Goal: Task Accomplishment & Management: Complete application form

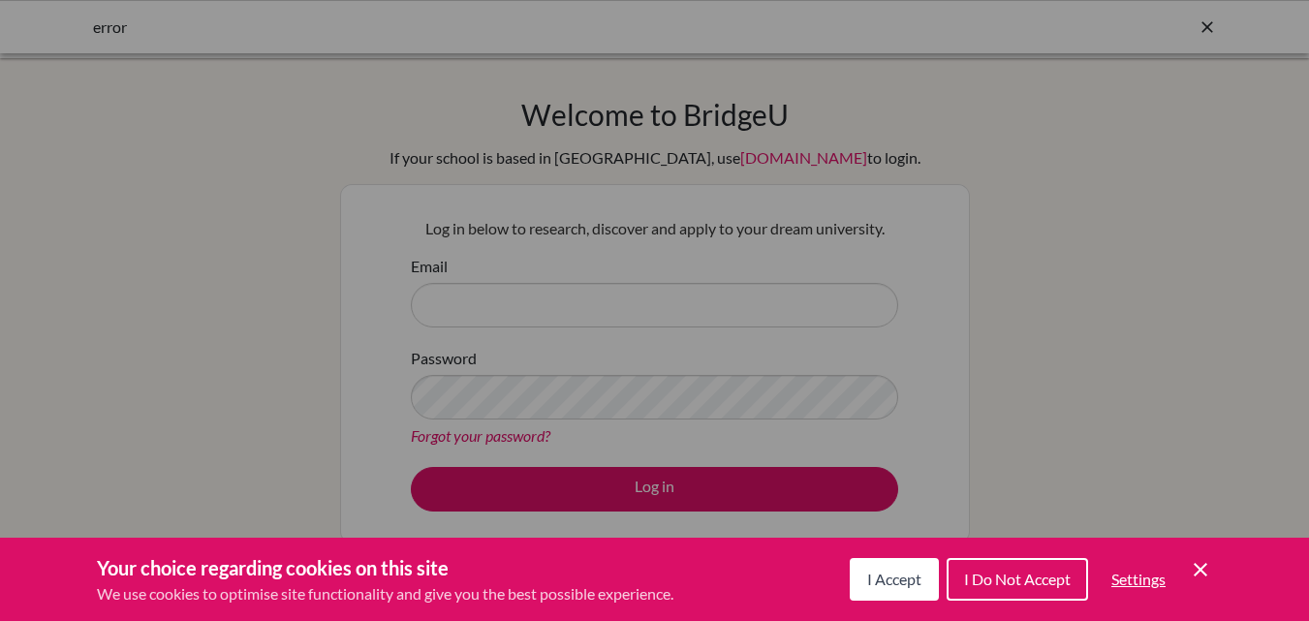
click at [461, 295] on div "Cookie Preferences" at bounding box center [654, 310] width 1309 height 621
click at [469, 299] on div "Cookie Preferences" at bounding box center [654, 310] width 1309 height 621
click at [470, 300] on div "Cookie Preferences" at bounding box center [654, 310] width 1309 height 621
click at [457, 397] on div "Cookie Preferences" at bounding box center [654, 310] width 1309 height 621
click at [469, 300] on div "Cookie Preferences" at bounding box center [654, 310] width 1309 height 621
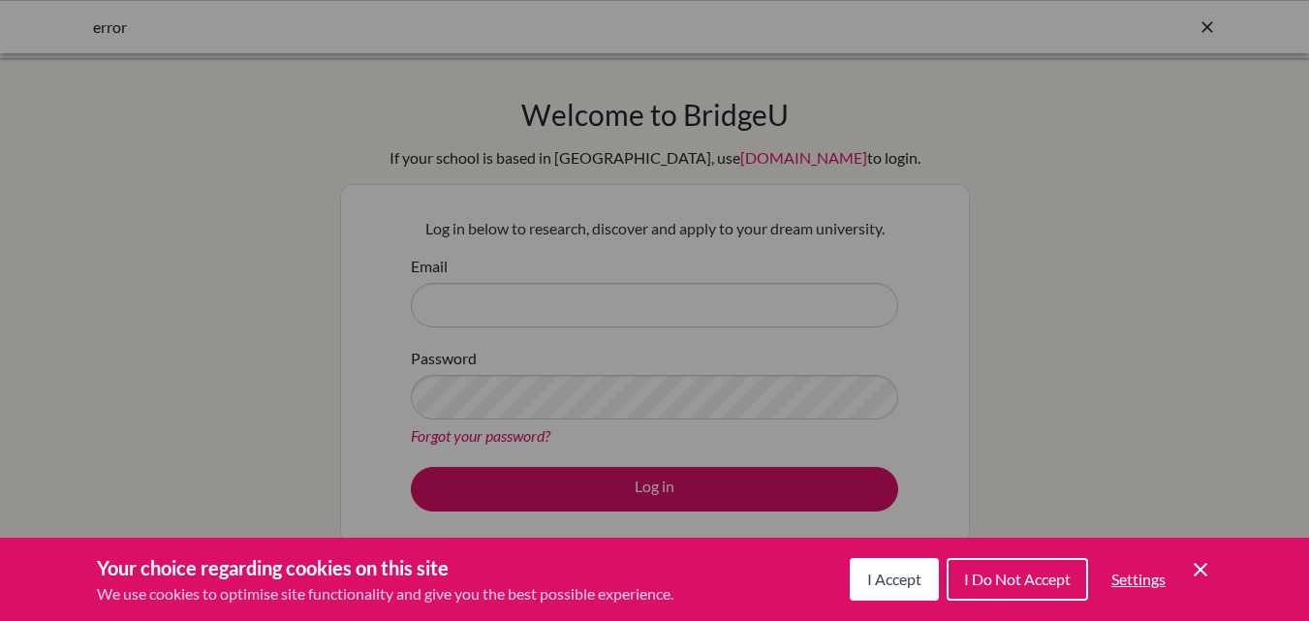
click at [469, 299] on div "Cookie Preferences" at bounding box center [654, 310] width 1309 height 621
click at [900, 577] on span "I Accept" at bounding box center [894, 579] width 54 height 18
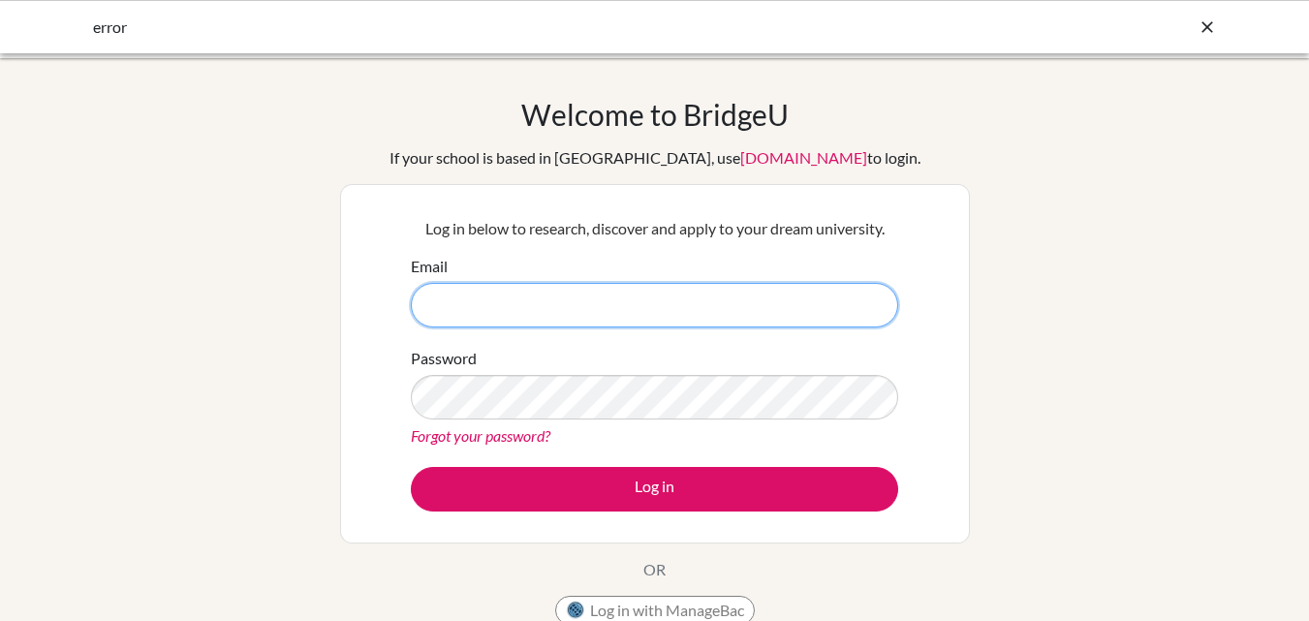
click at [491, 301] on input "Email" at bounding box center [654, 305] width 487 height 45
type input "pkarna@sxc.edu.np"
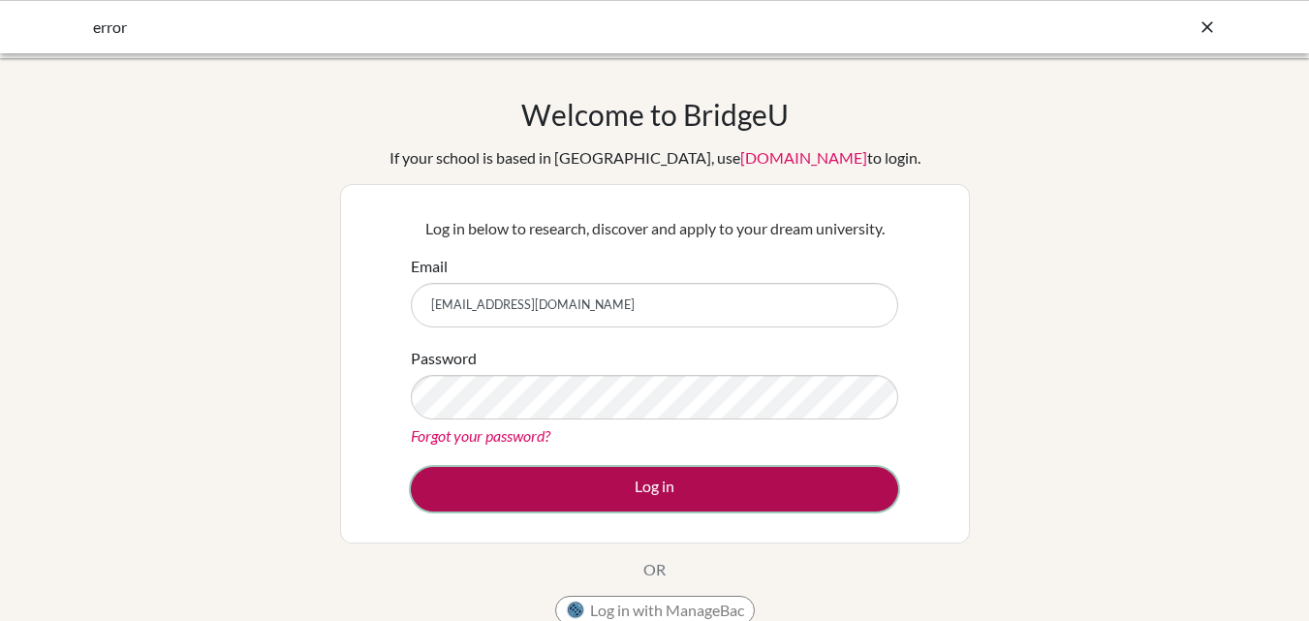
click at [627, 492] on button "Log in" at bounding box center [654, 489] width 487 height 45
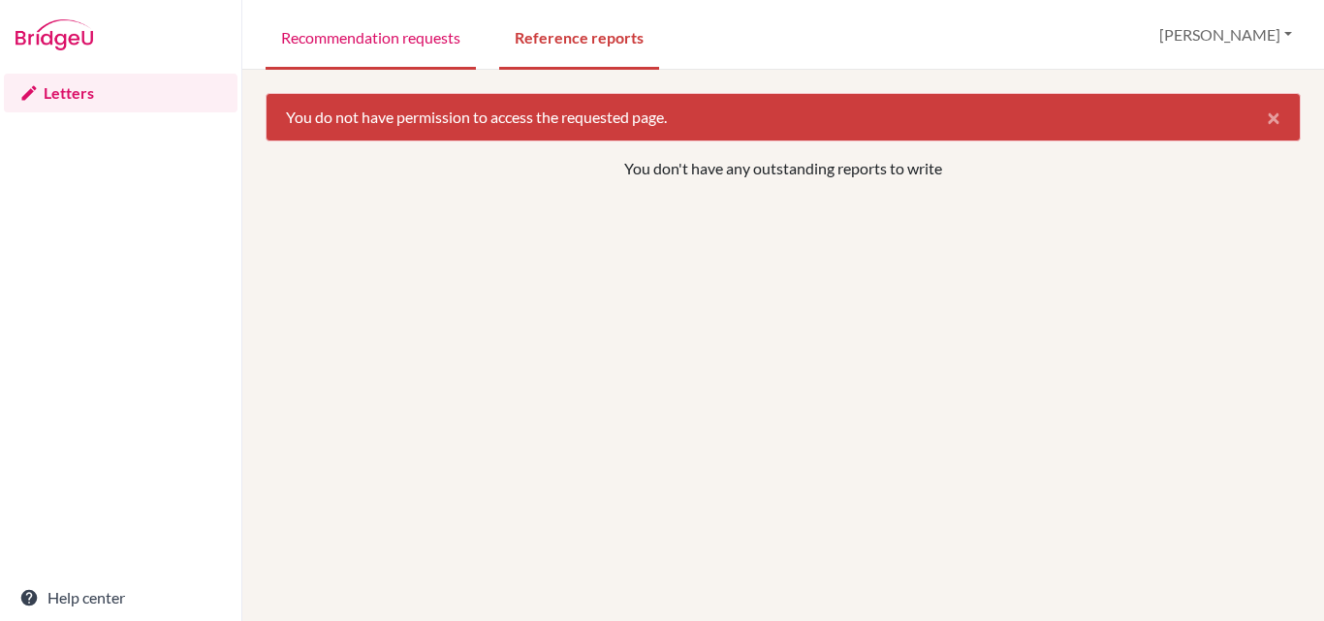
click at [406, 28] on link "Recommendation requests" at bounding box center [371, 36] width 210 height 67
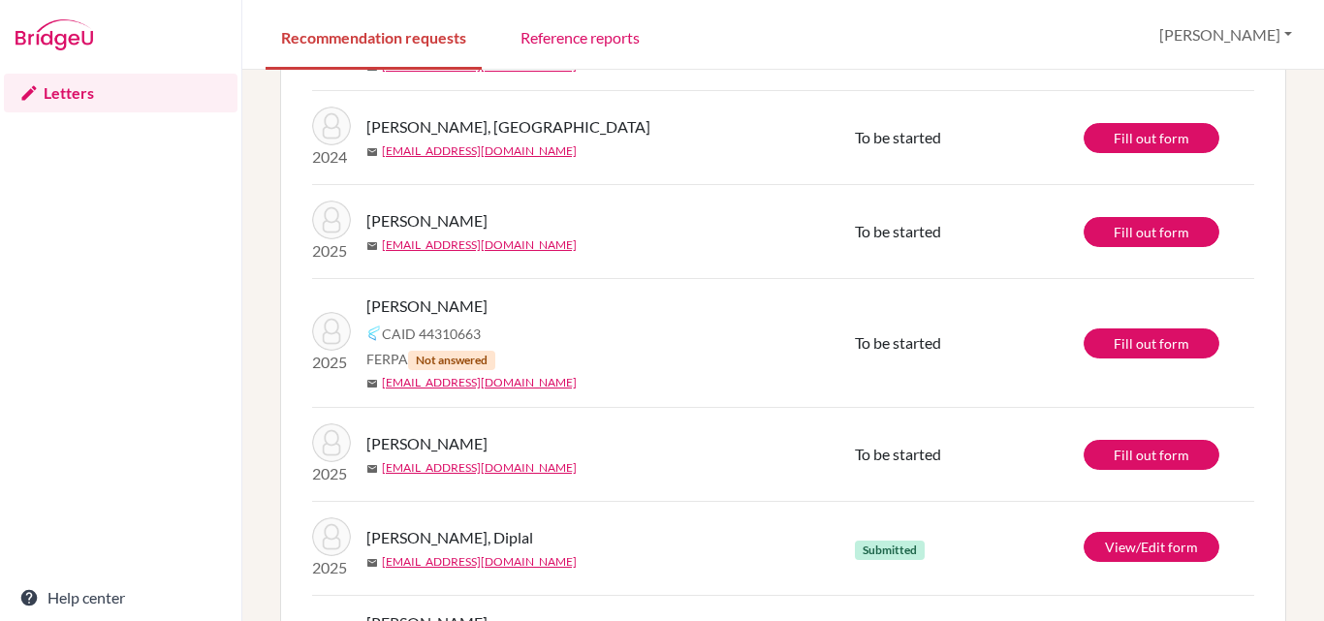
scroll to position [421, 0]
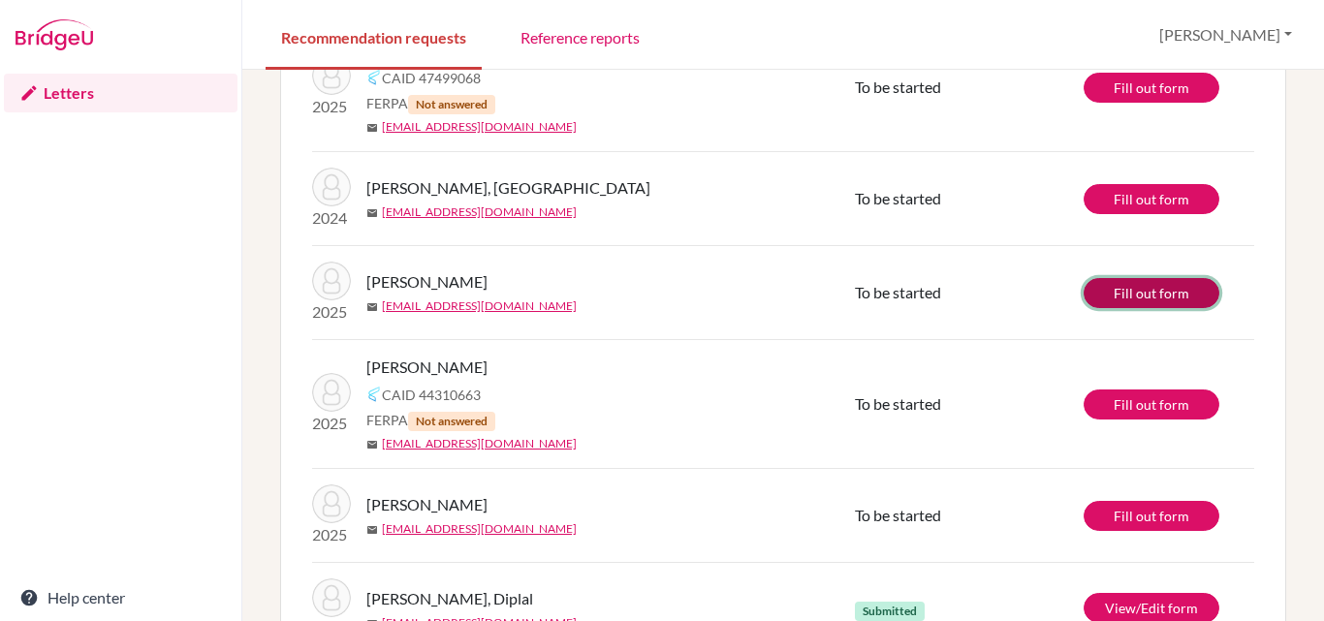
click at [1134, 292] on link "Fill out form" at bounding box center [1151, 293] width 136 height 30
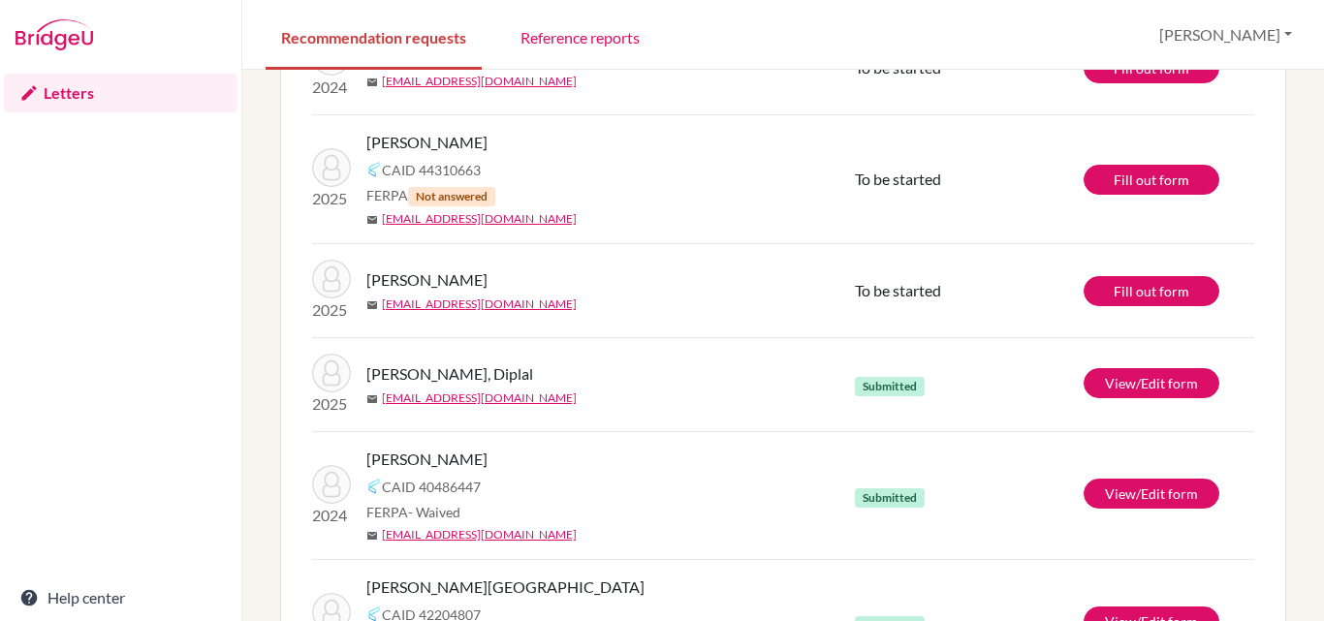
scroll to position [518, 0]
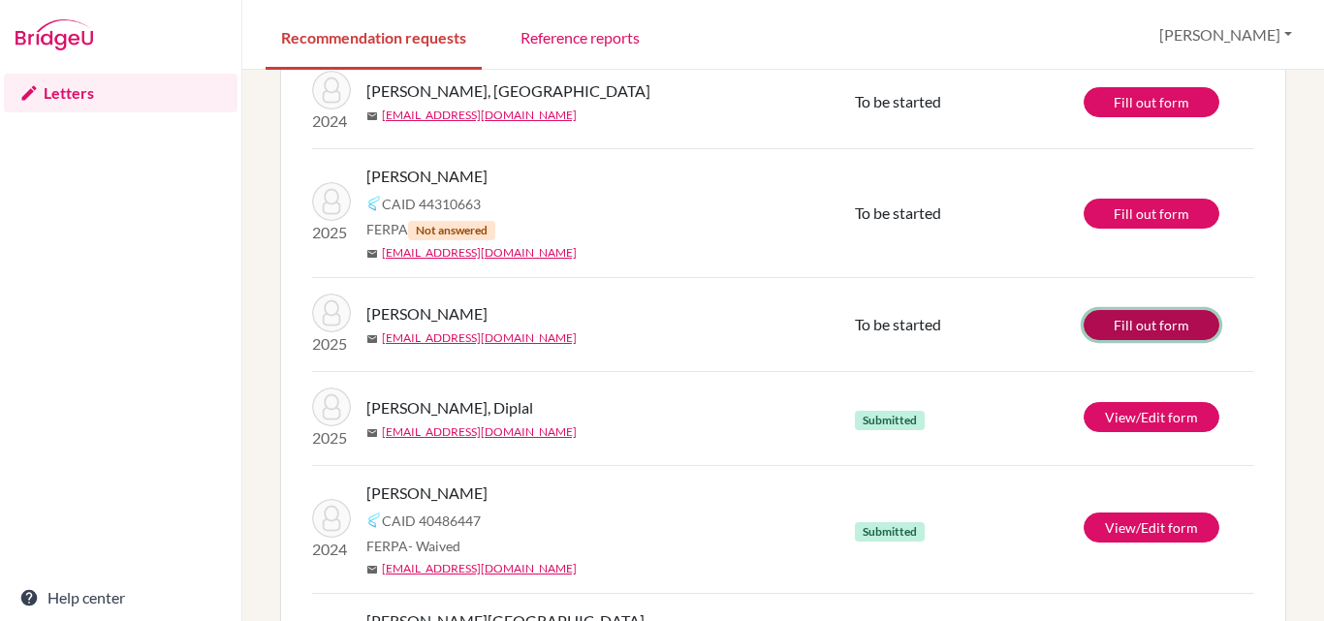
click at [1129, 316] on link "Fill out form" at bounding box center [1151, 325] width 136 height 30
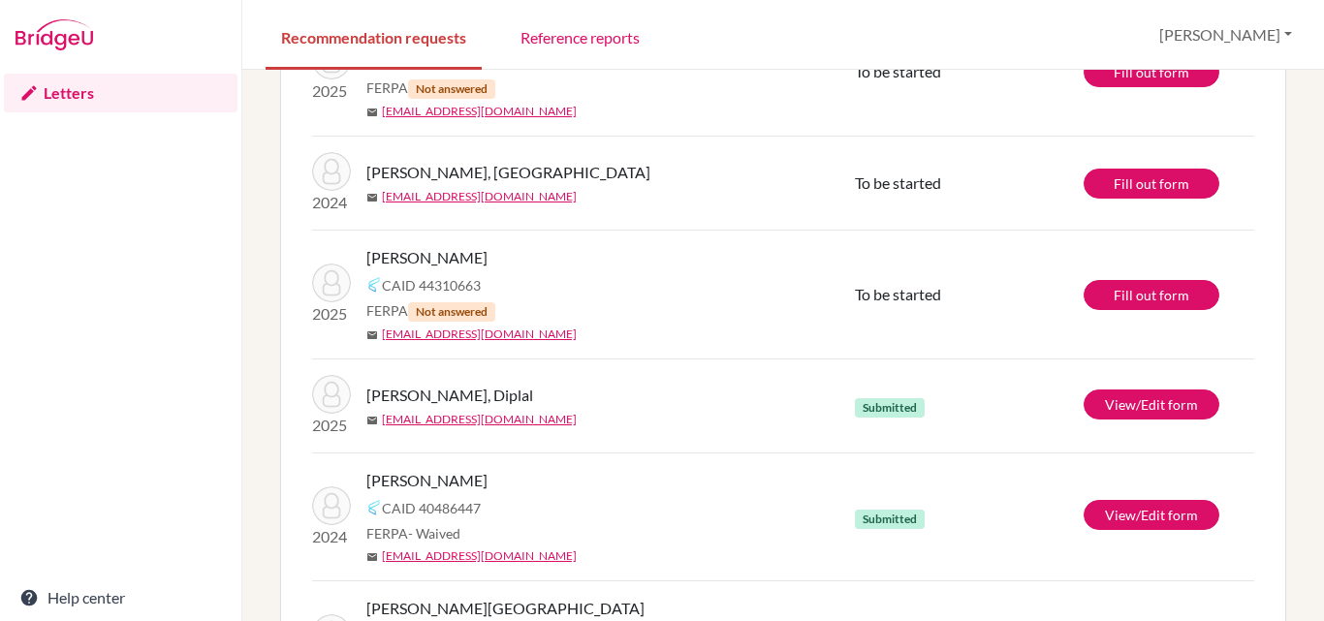
scroll to position [485, 0]
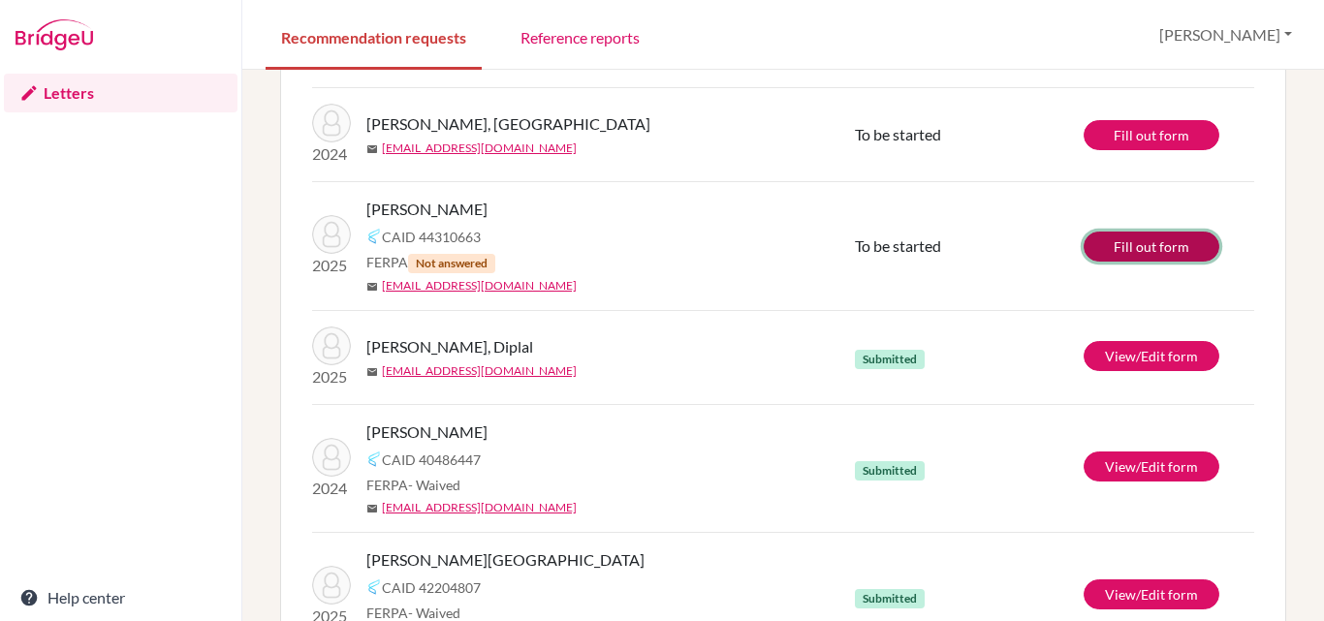
click at [1109, 236] on link "Fill out form" at bounding box center [1151, 247] width 136 height 30
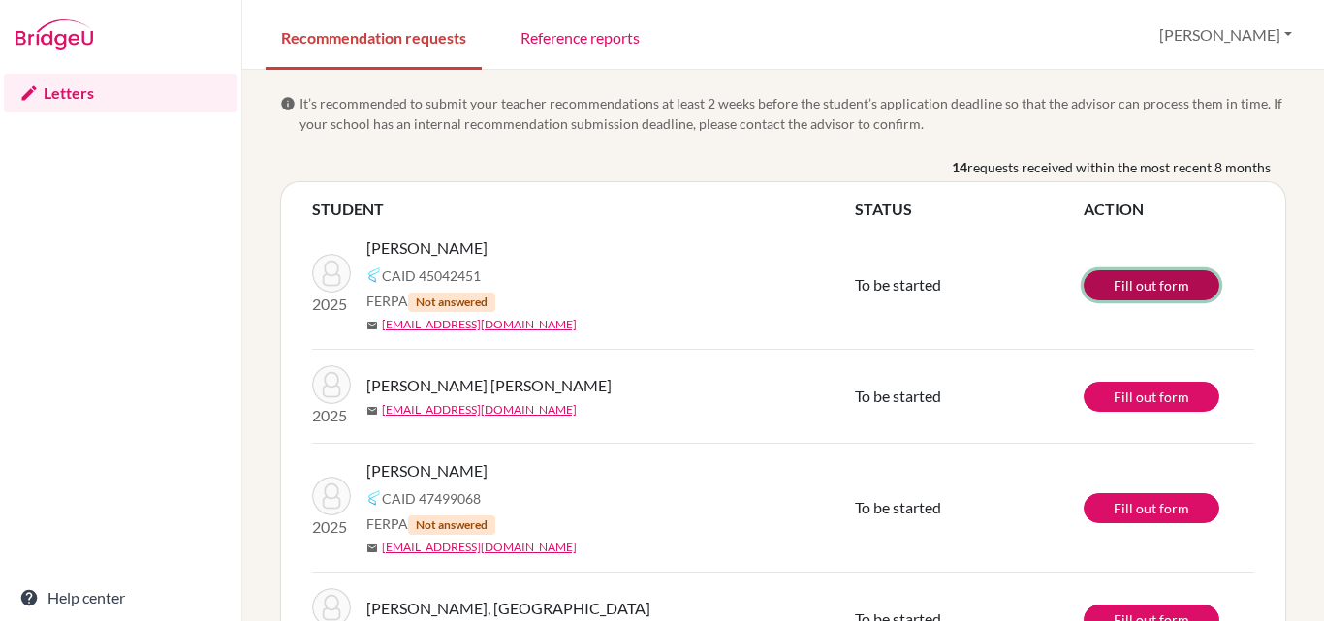
click at [1106, 279] on link "Fill out form" at bounding box center [1151, 285] width 136 height 30
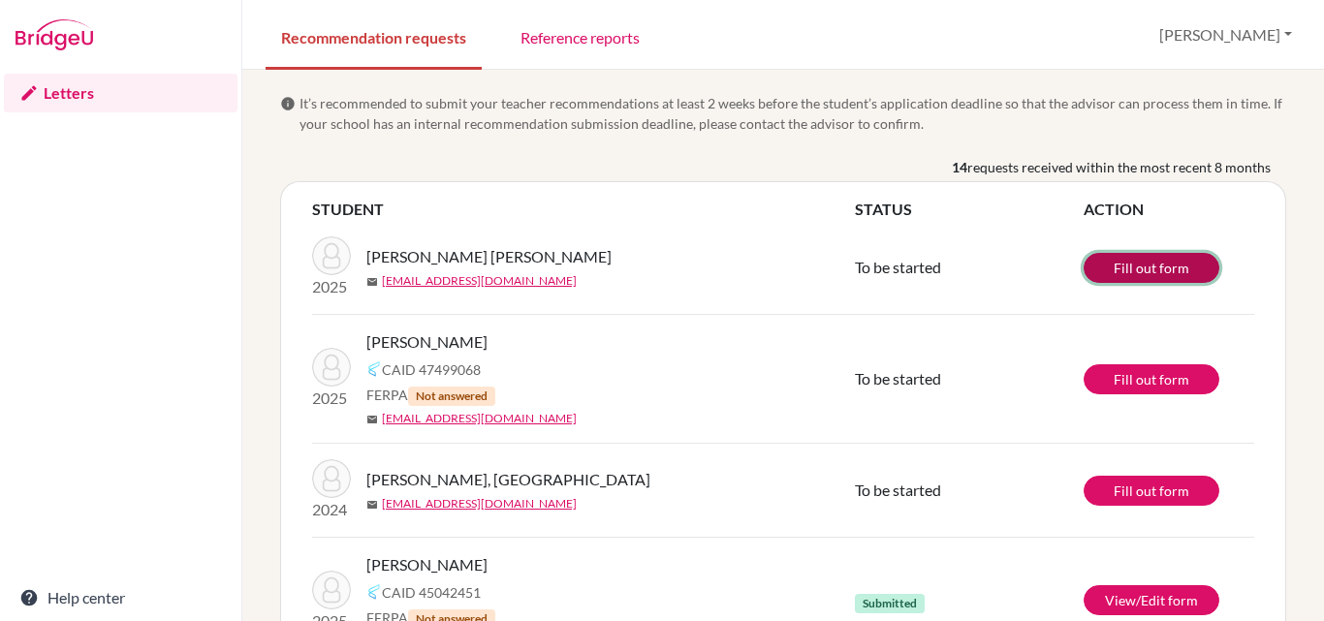
click at [1128, 258] on link "Fill out form" at bounding box center [1151, 268] width 136 height 30
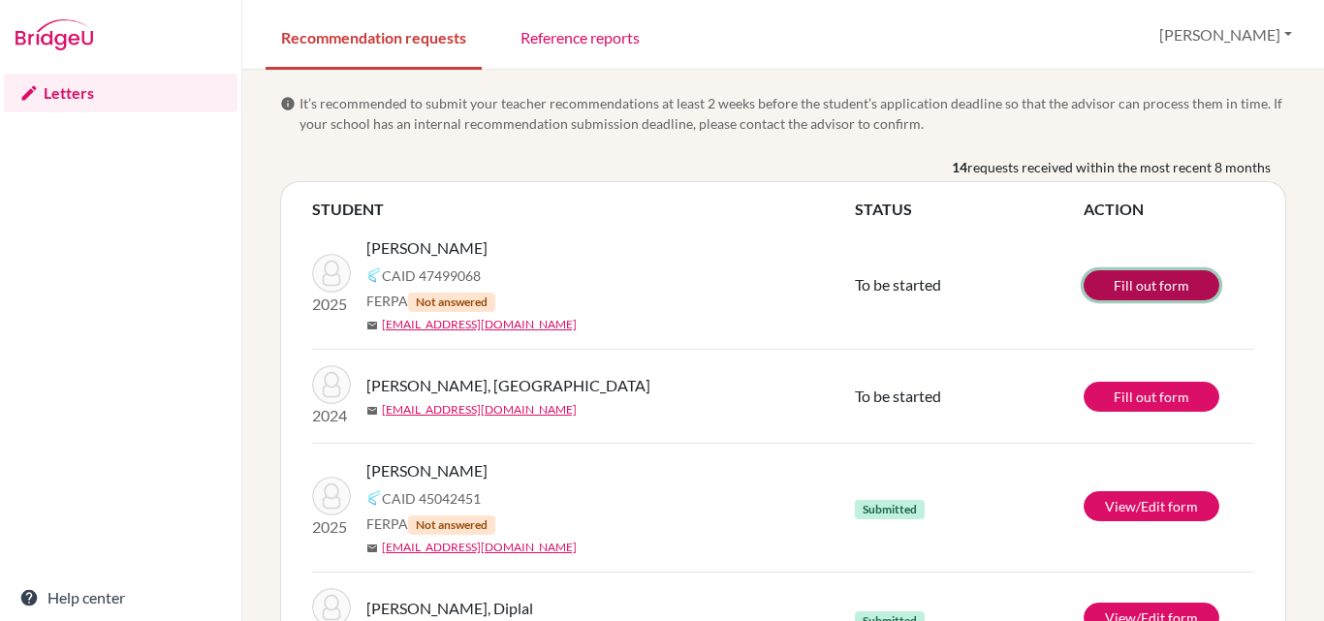
click at [1100, 277] on link "Fill out form" at bounding box center [1151, 285] width 136 height 30
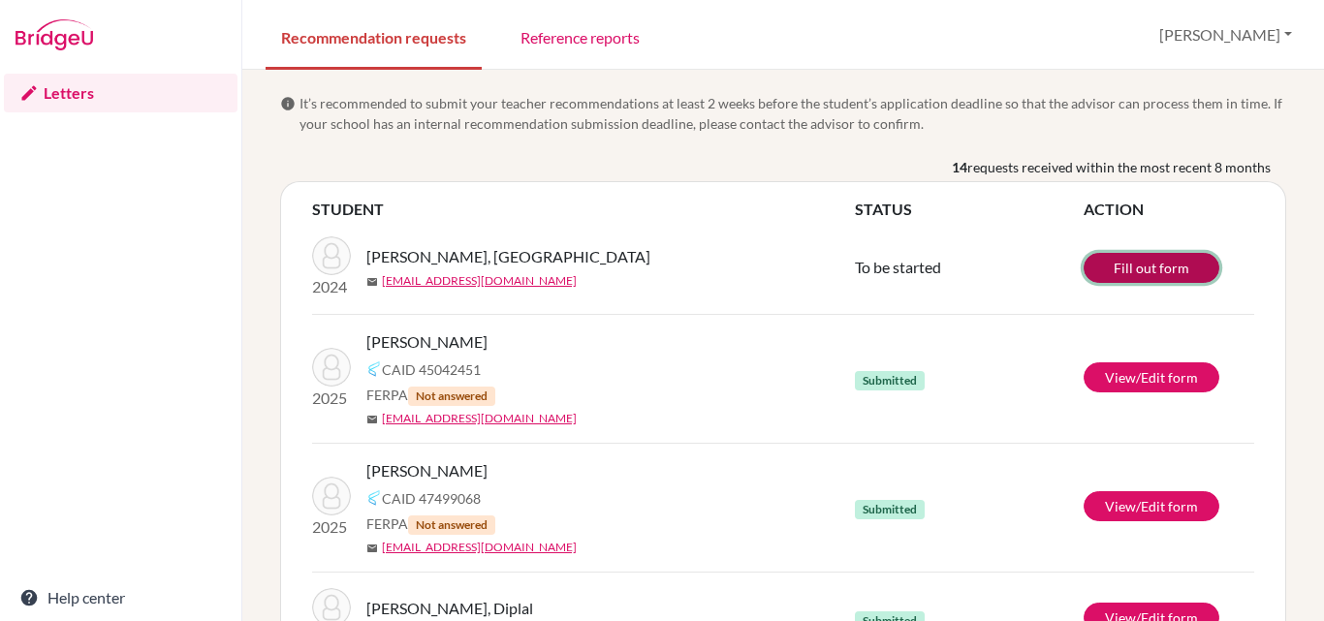
click at [1125, 255] on link "Fill out form" at bounding box center [1151, 268] width 136 height 30
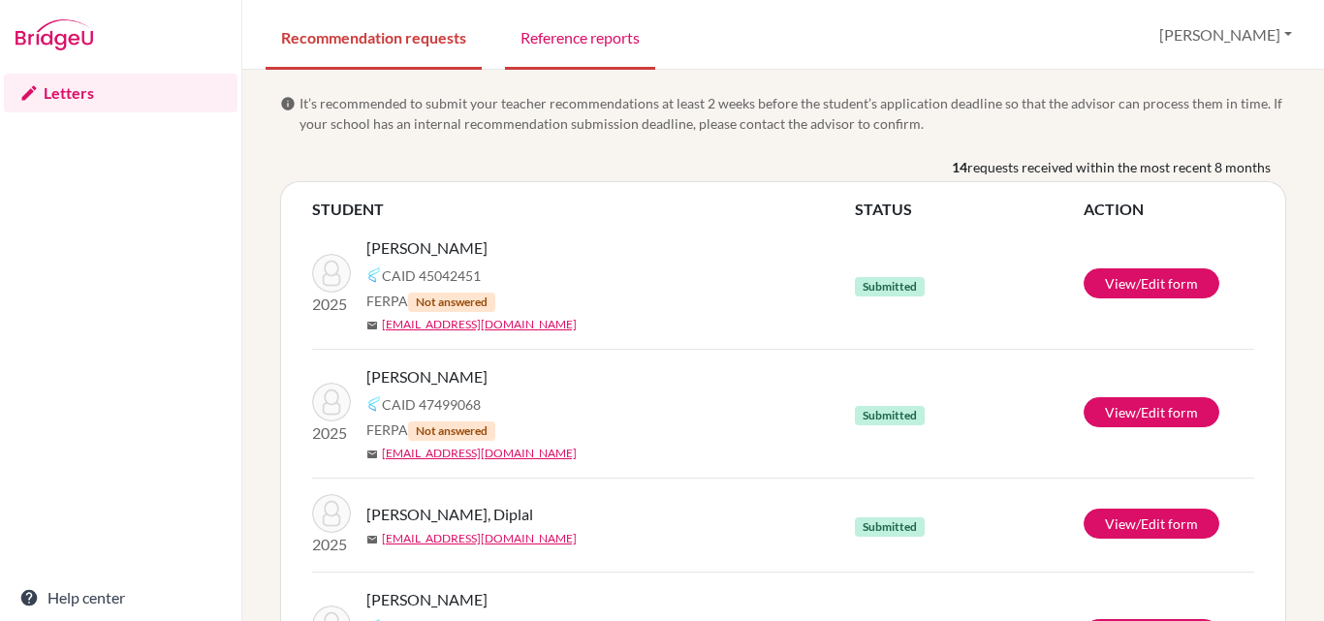
click at [549, 39] on link "Reference reports" at bounding box center [580, 36] width 150 height 67
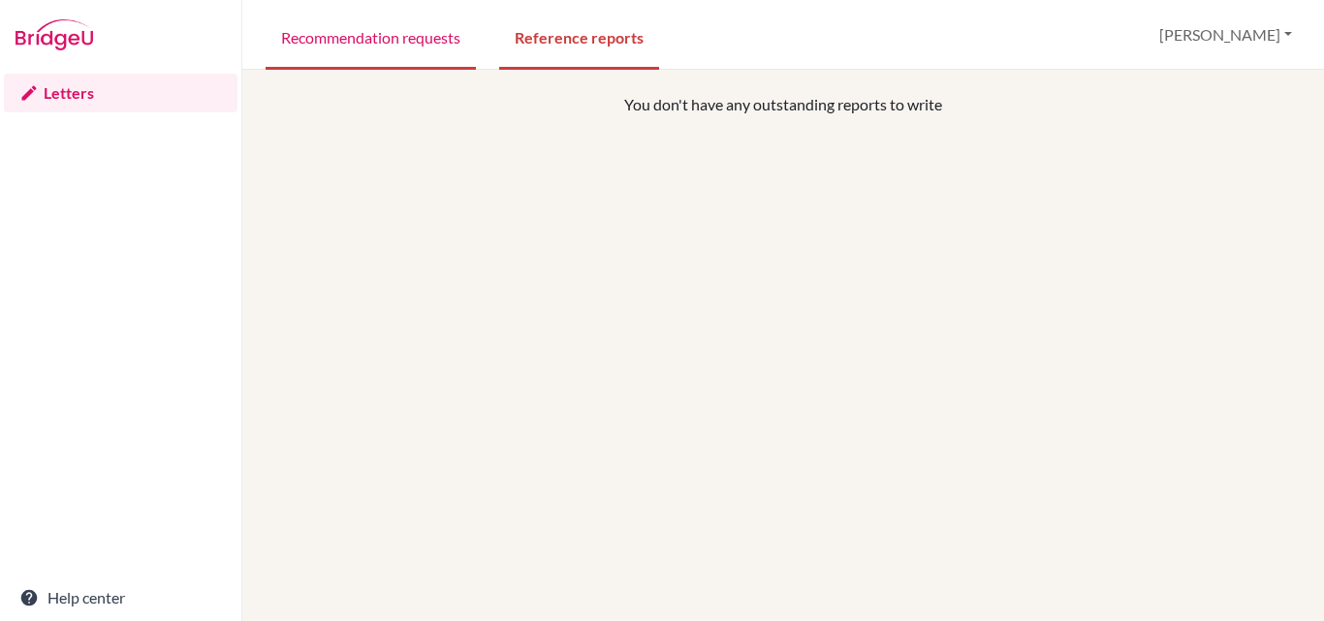
click at [362, 28] on link "Recommendation requests" at bounding box center [371, 36] width 210 height 67
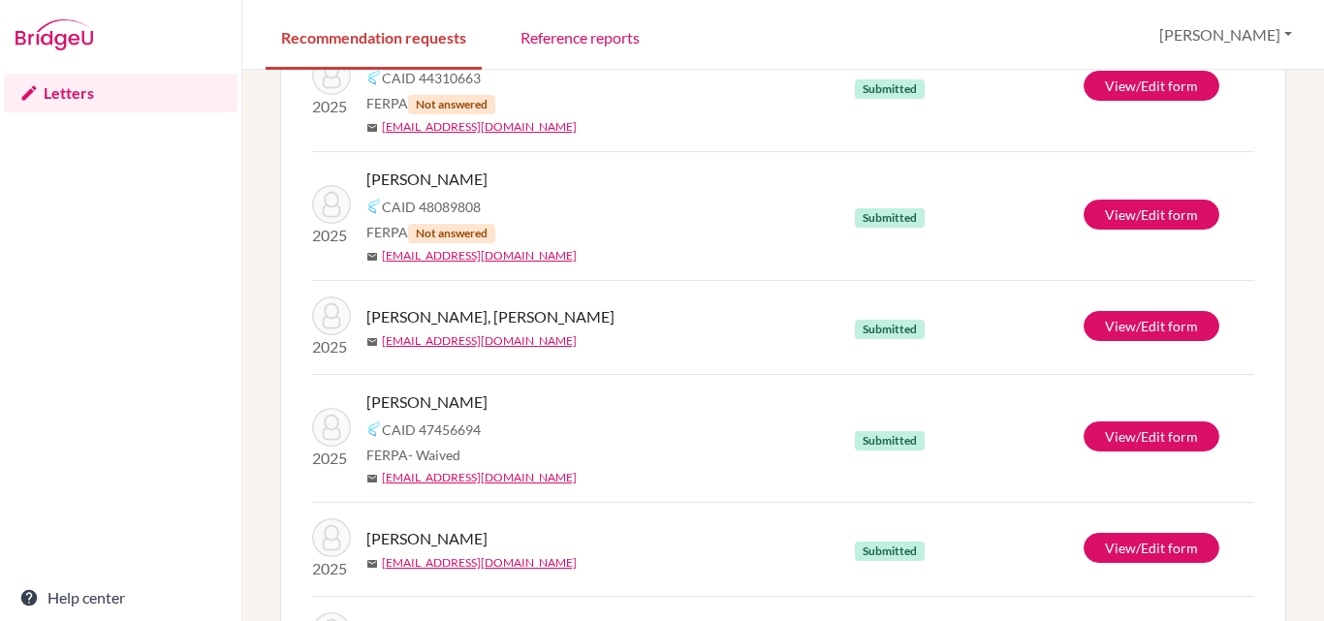
scroll to position [1196, 0]
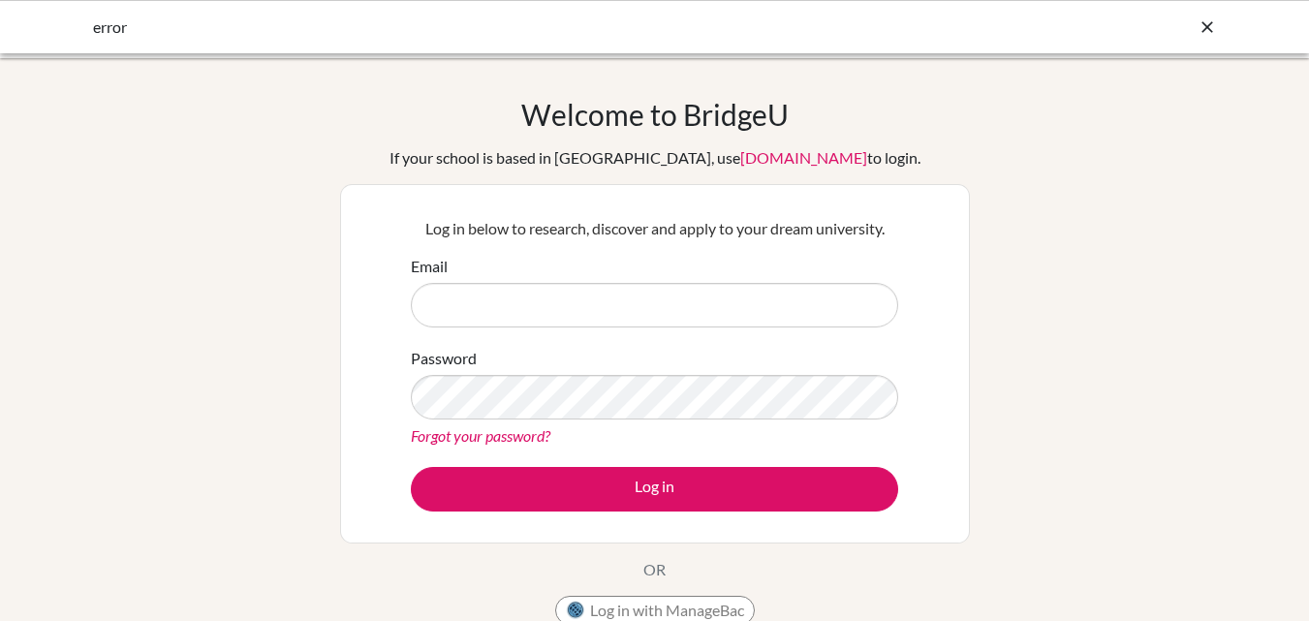
click at [543, 309] on input "Email" at bounding box center [654, 305] width 487 height 45
type input "pkarna@sxc.edu.np"
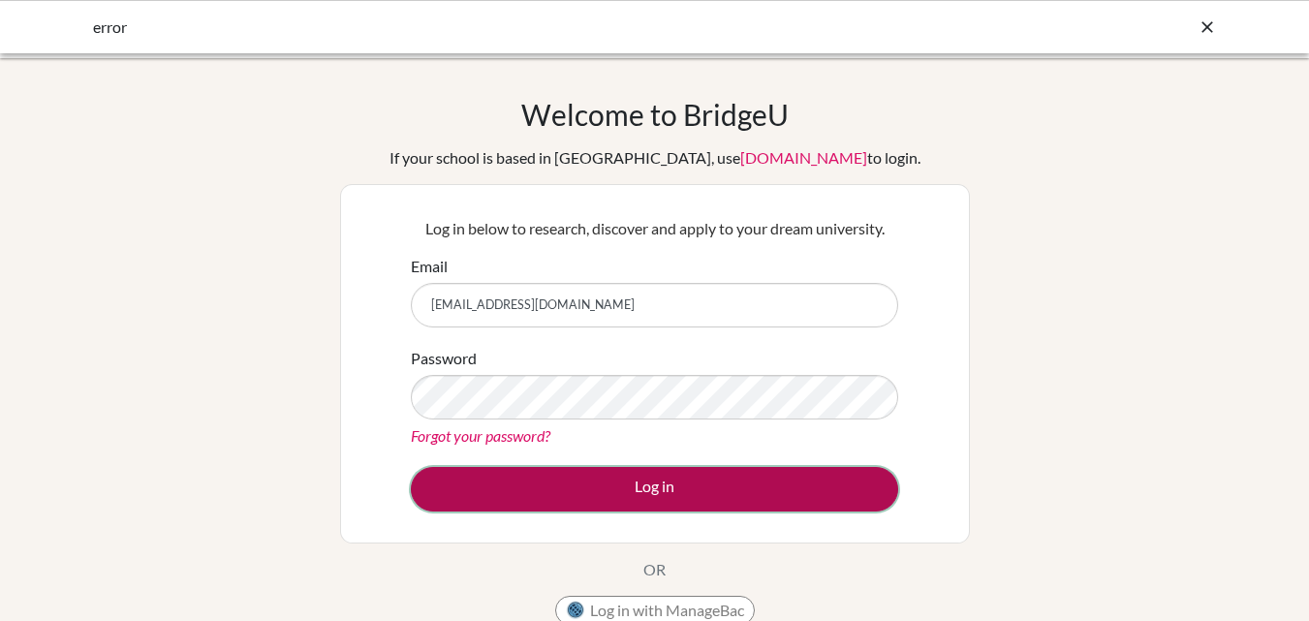
click at [716, 490] on button "Log in" at bounding box center [654, 489] width 487 height 45
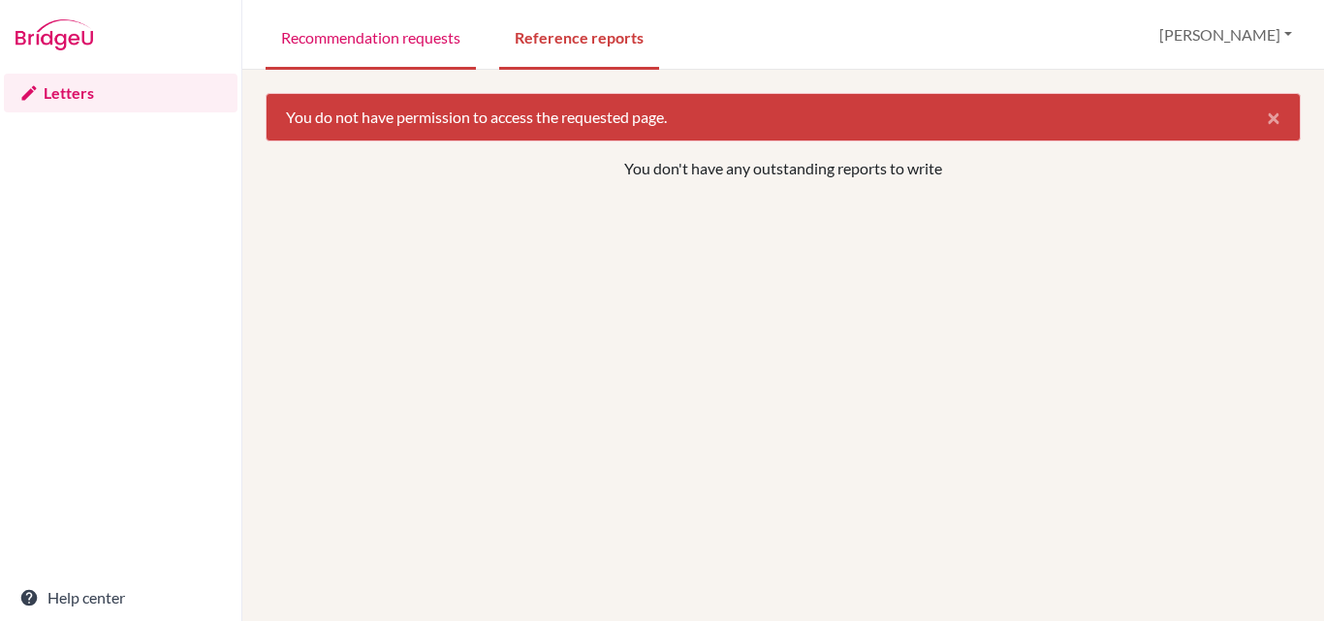
click at [374, 23] on link "Recommendation requests" at bounding box center [371, 36] width 210 height 67
